Goal: Find specific page/section: Find specific page/section

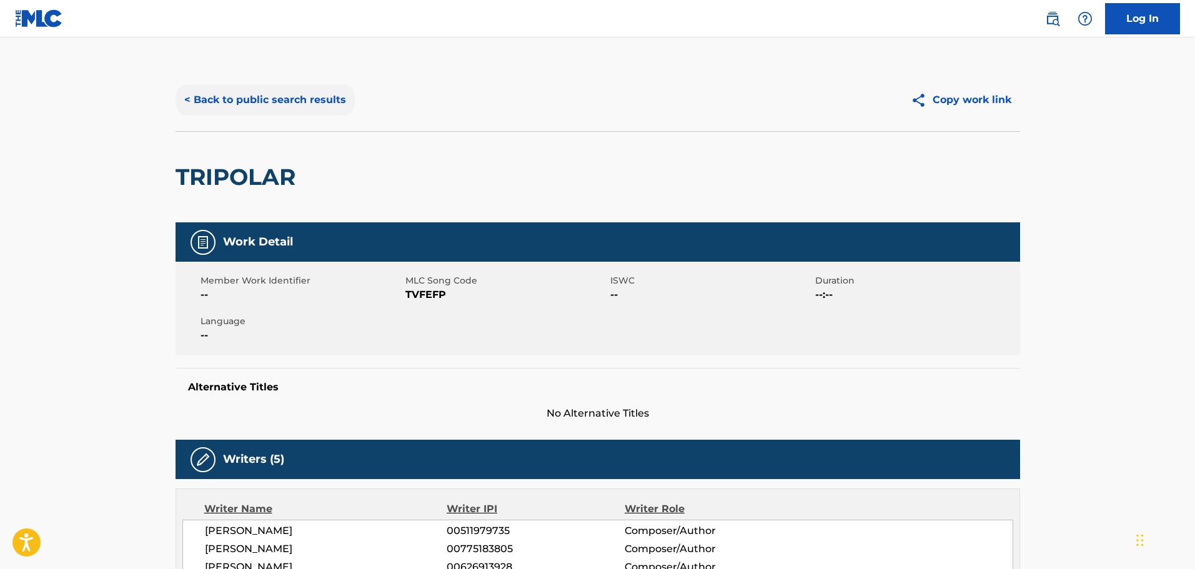
click at [264, 99] on button "< Back to public search results" at bounding box center [265, 99] width 179 height 31
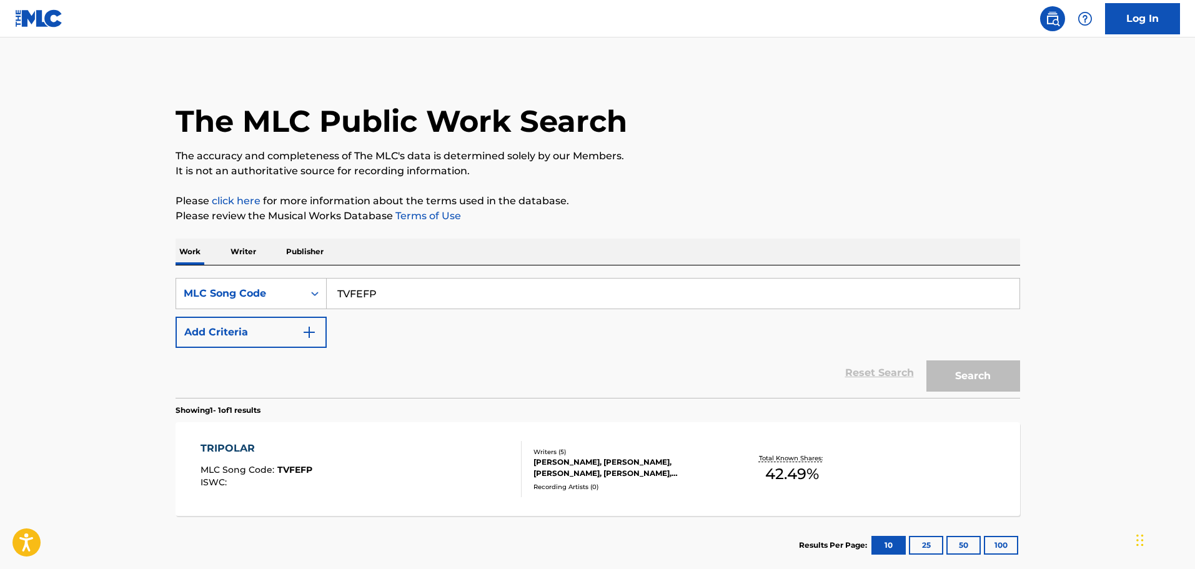
scroll to position [39, 0]
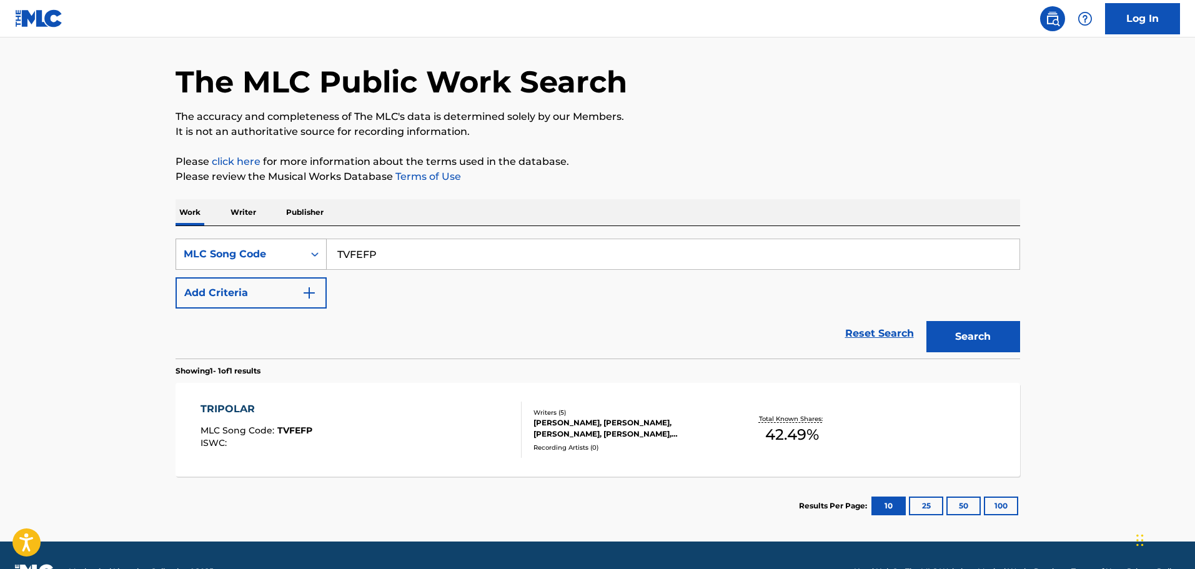
drag, startPoint x: 386, startPoint y: 247, endPoint x: 220, endPoint y: 247, distance: 165.6
click at [220, 247] on div "SearchWithCriteria557bbb66-429a-4e40-8e43-ea22a7b47305 MLC Song Code TVFEFP" at bounding box center [598, 254] width 845 height 31
paste input "WV7C76"
type input "WV7C76"
click at [1002, 339] on button "Search" at bounding box center [974, 336] width 94 height 31
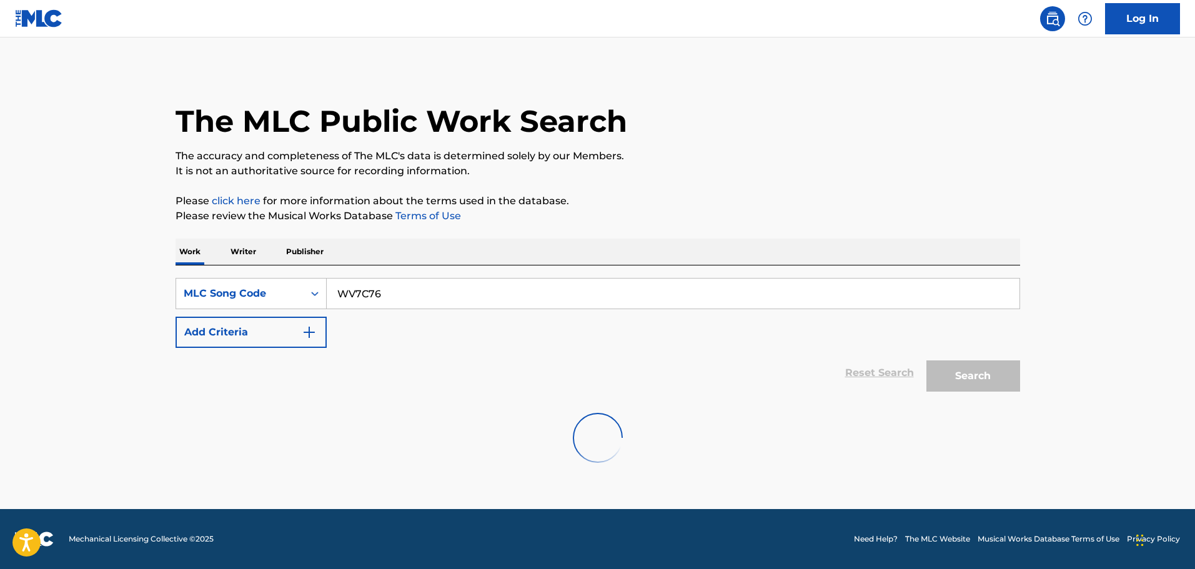
scroll to position [0, 0]
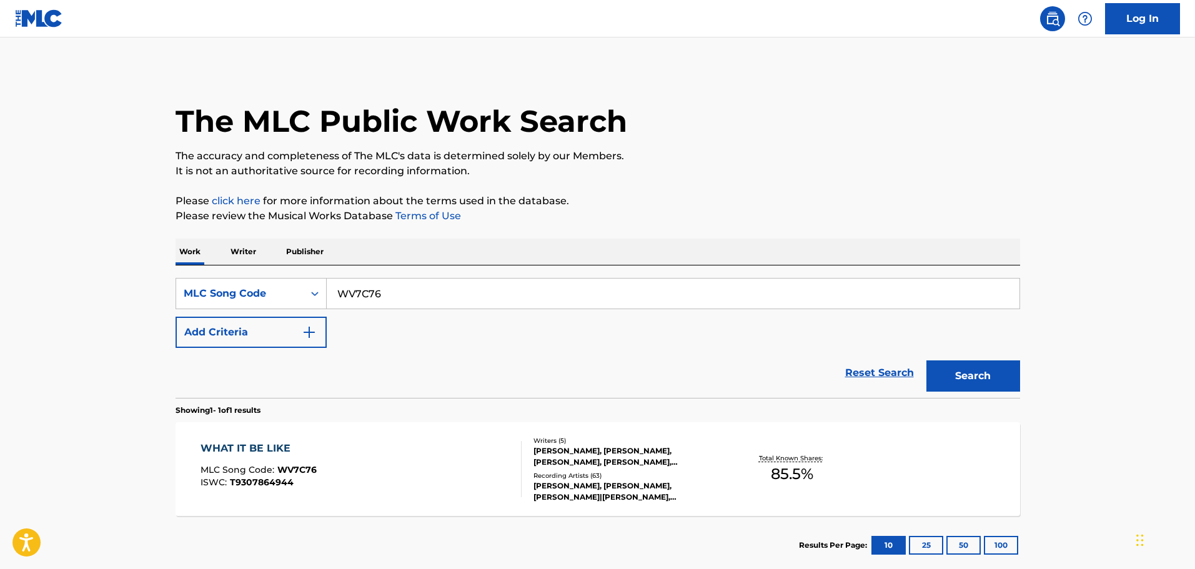
click at [606, 465] on div "[PERSON_NAME], [PERSON_NAME], [PERSON_NAME], [PERSON_NAME], [PERSON_NAME]" at bounding box center [628, 457] width 189 height 22
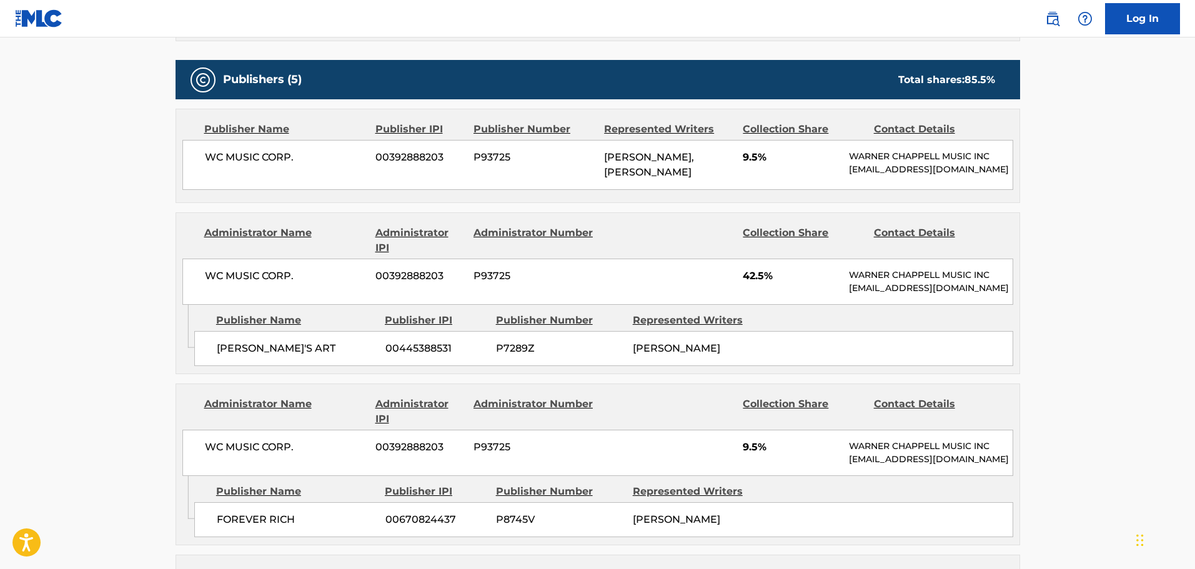
scroll to position [625, 0]
